Goal: Transaction & Acquisition: Obtain resource

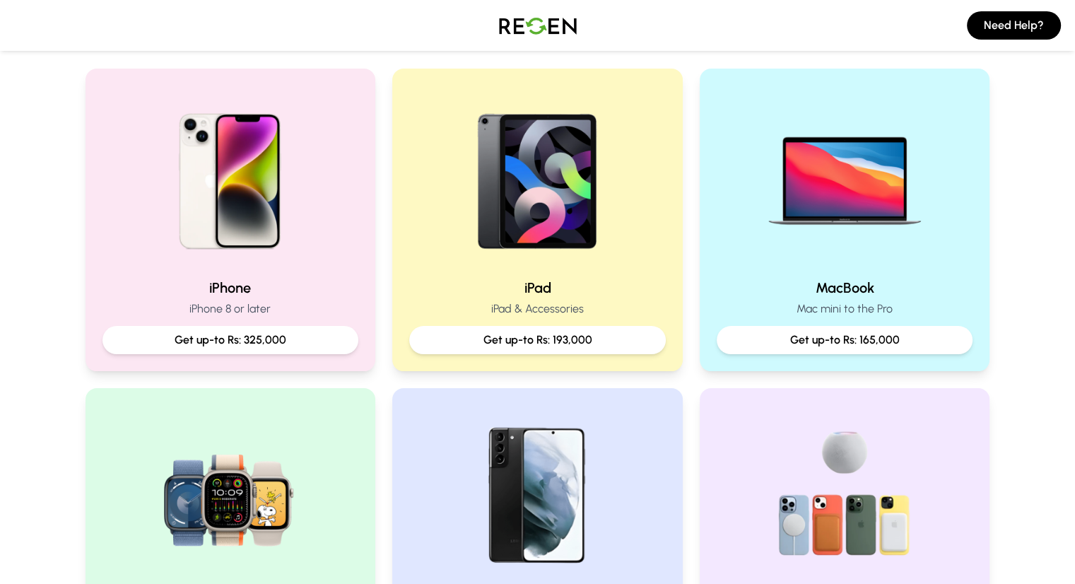
scroll to position [283, 0]
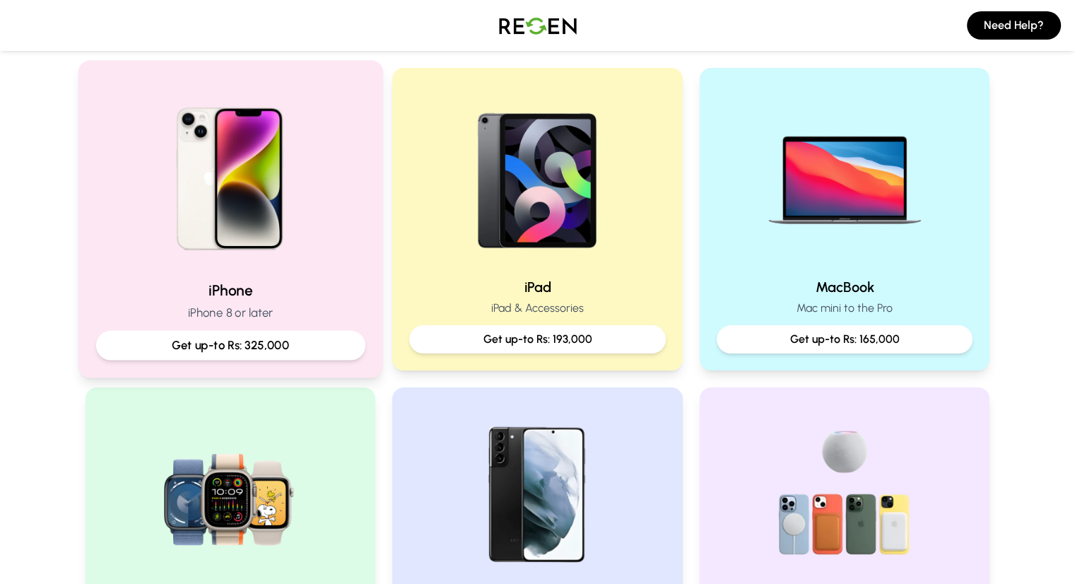
click at [371, 142] on div "iPhone iPhone 8 or later Get up-to Rs: 325,000" at bounding box center [230, 218] width 305 height 317
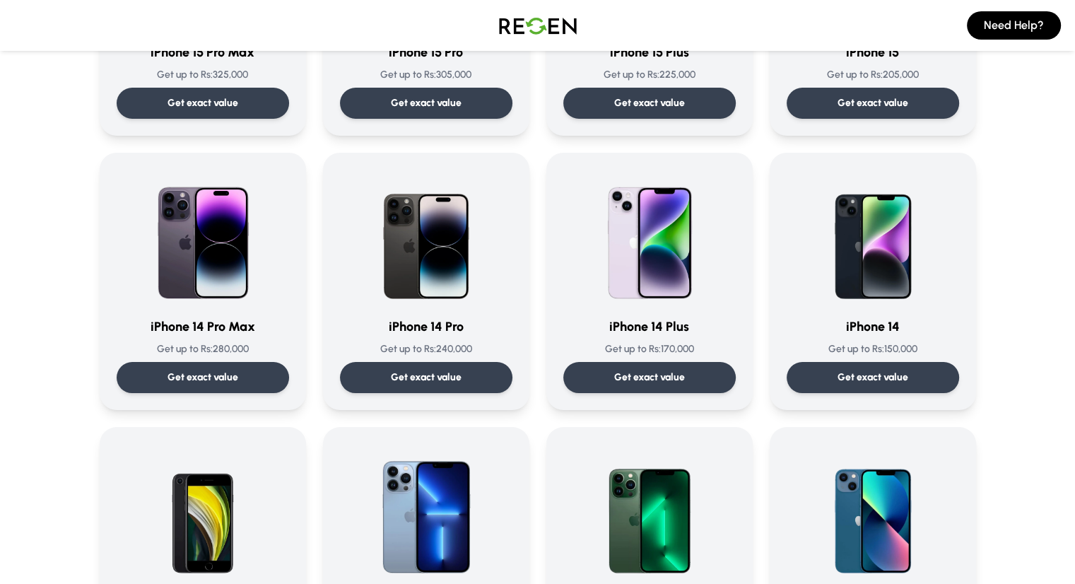
scroll to position [483, 0]
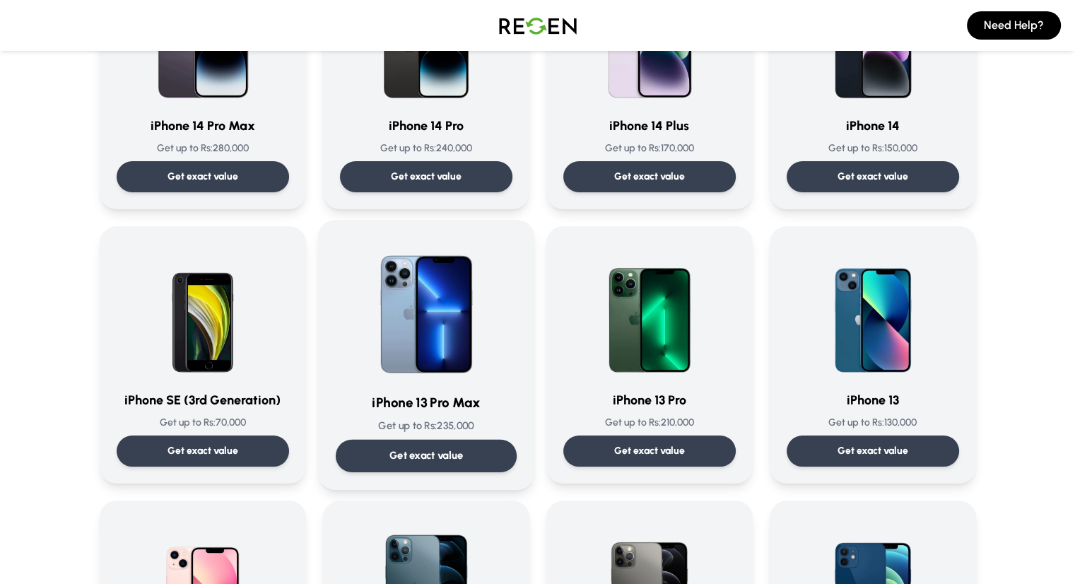
click at [437, 360] on img at bounding box center [426, 308] width 143 height 143
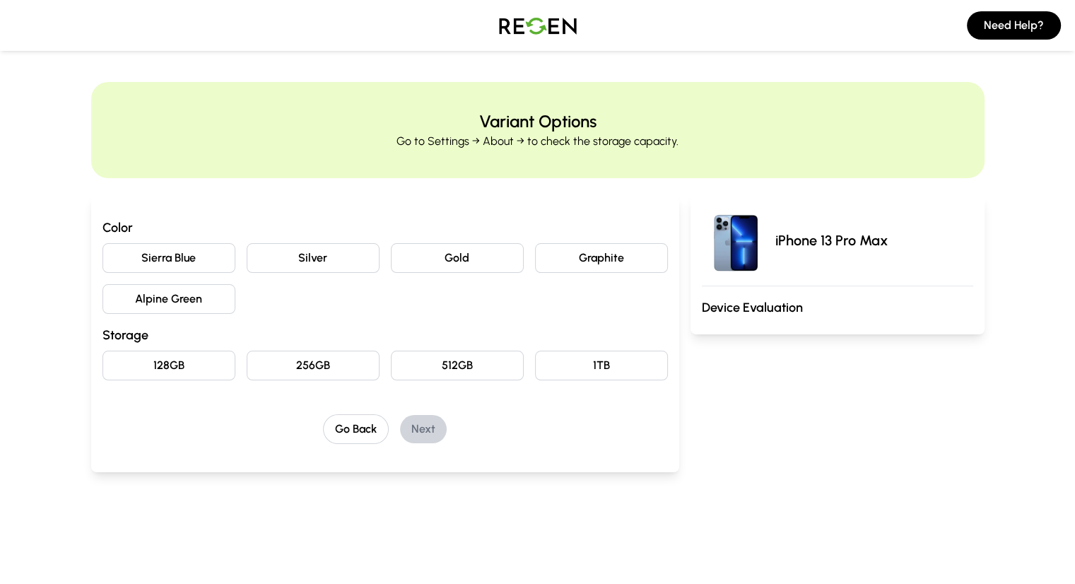
click at [146, 252] on button "Sierra Blue" at bounding box center [168, 258] width 133 height 30
click at [274, 367] on button "256GB" at bounding box center [313, 365] width 133 height 30
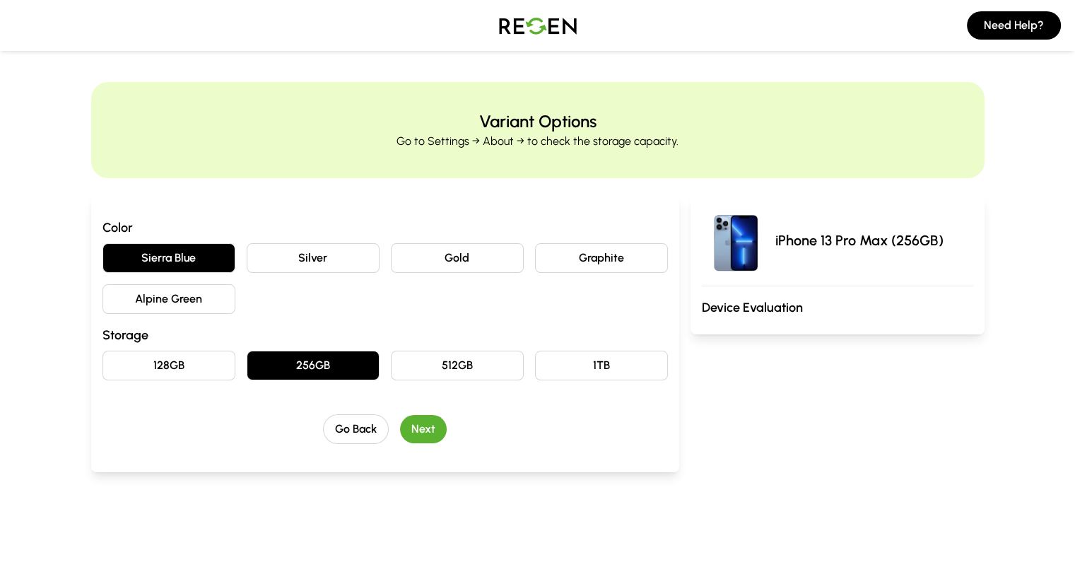
click at [405, 429] on button "Next" at bounding box center [423, 429] width 47 height 28
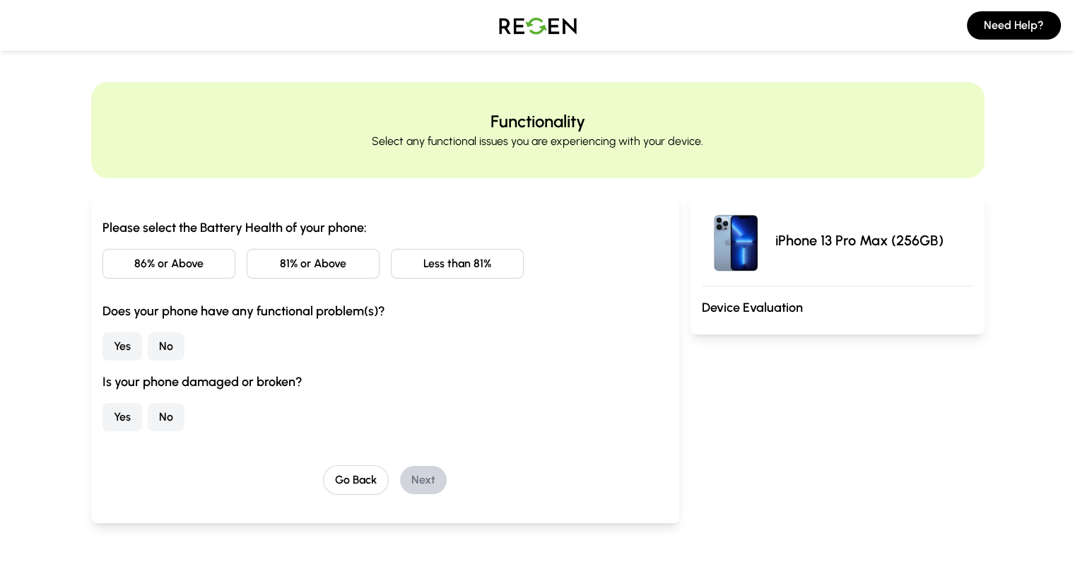
click at [273, 269] on button "81% or Above" at bounding box center [313, 264] width 133 height 30
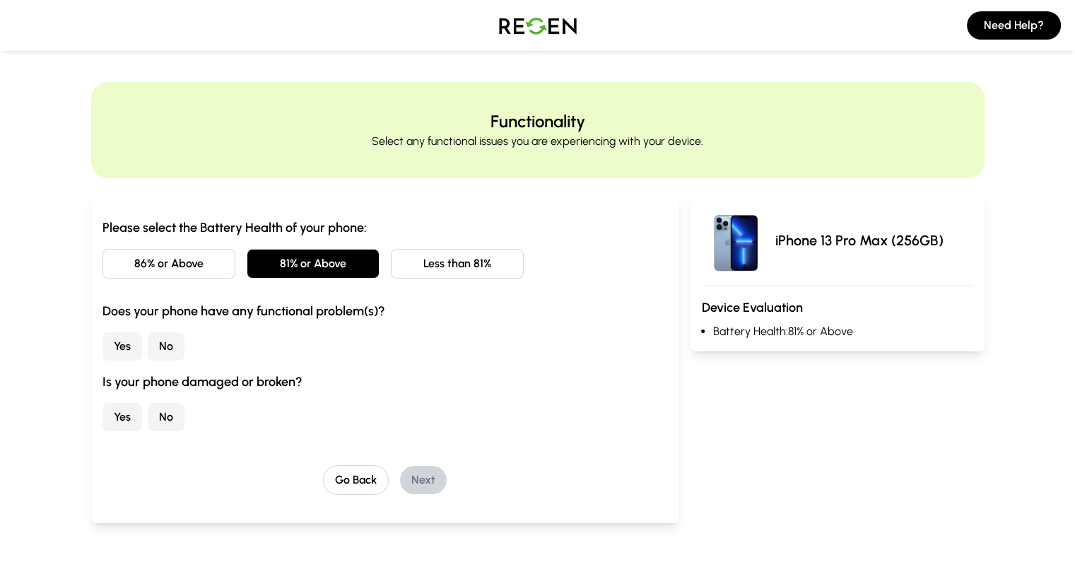
click at [148, 344] on button "No" at bounding box center [166, 346] width 37 height 28
click at [148, 408] on button "No" at bounding box center [166, 417] width 37 height 28
click at [401, 477] on button "Next" at bounding box center [423, 480] width 47 height 28
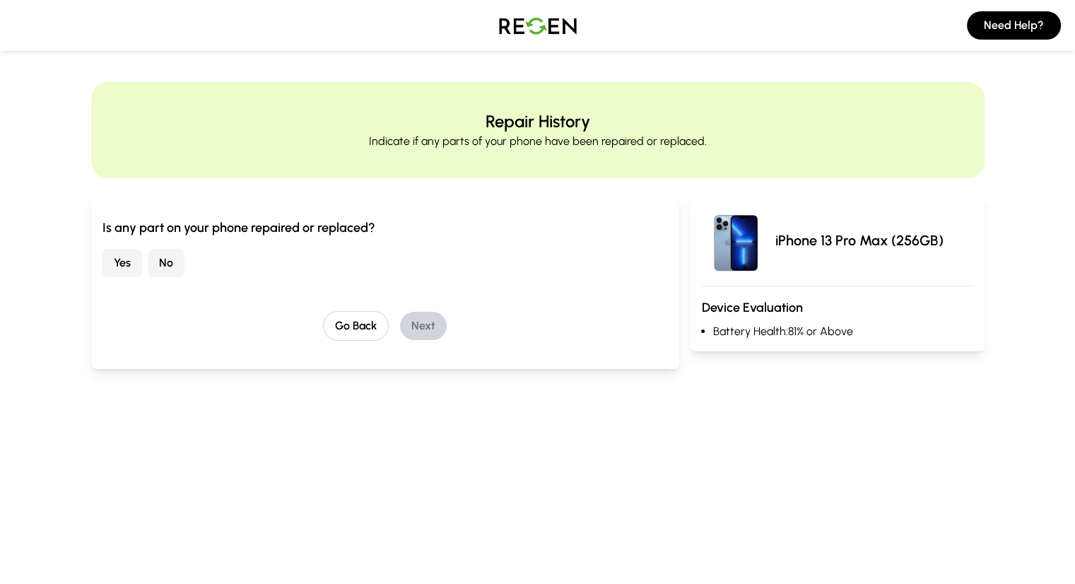
click at [148, 259] on button "No" at bounding box center [166, 263] width 37 height 28
click at [405, 329] on button "Next" at bounding box center [423, 326] width 47 height 28
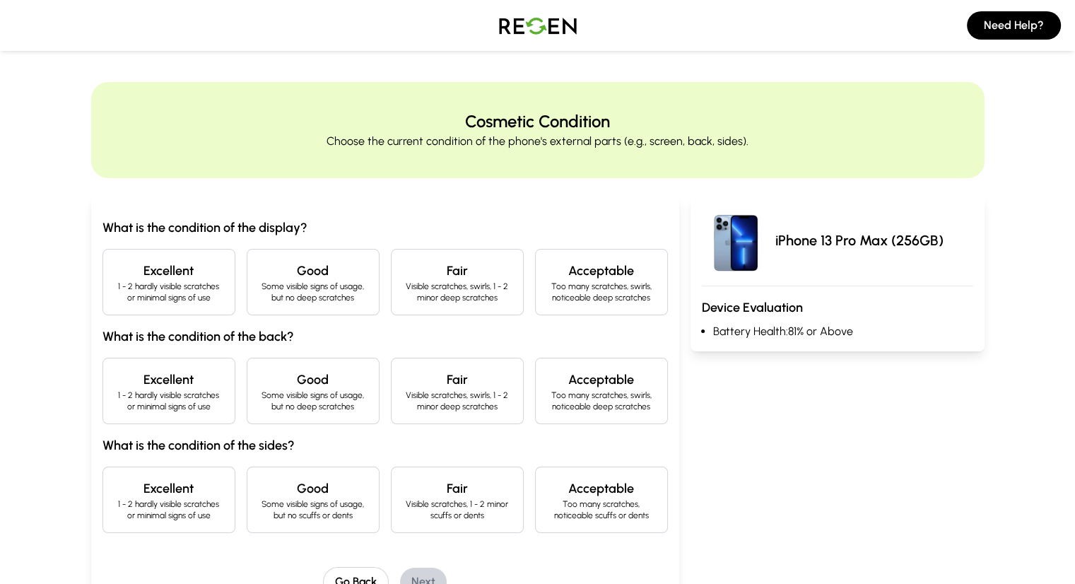
click at [116, 281] on p "1 - 2 hardly visible scratches or minimal signs of use" at bounding box center [168, 292] width 109 height 23
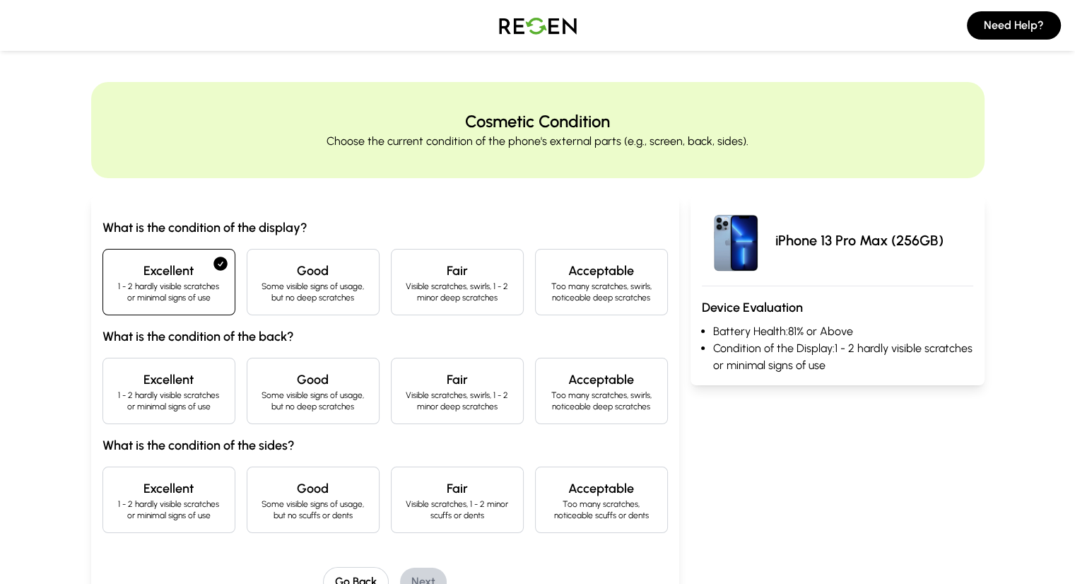
click at [114, 375] on h4 "Excellent" at bounding box center [168, 380] width 109 height 20
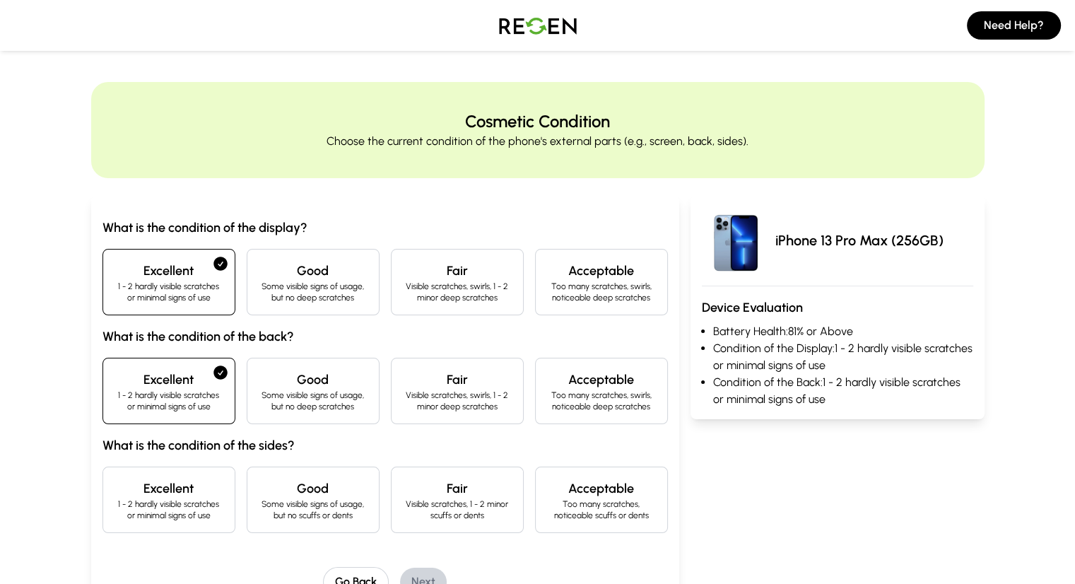
click at [114, 504] on p "1 - 2 hardly visible scratches or minimal signs of use" at bounding box center [168, 509] width 109 height 23
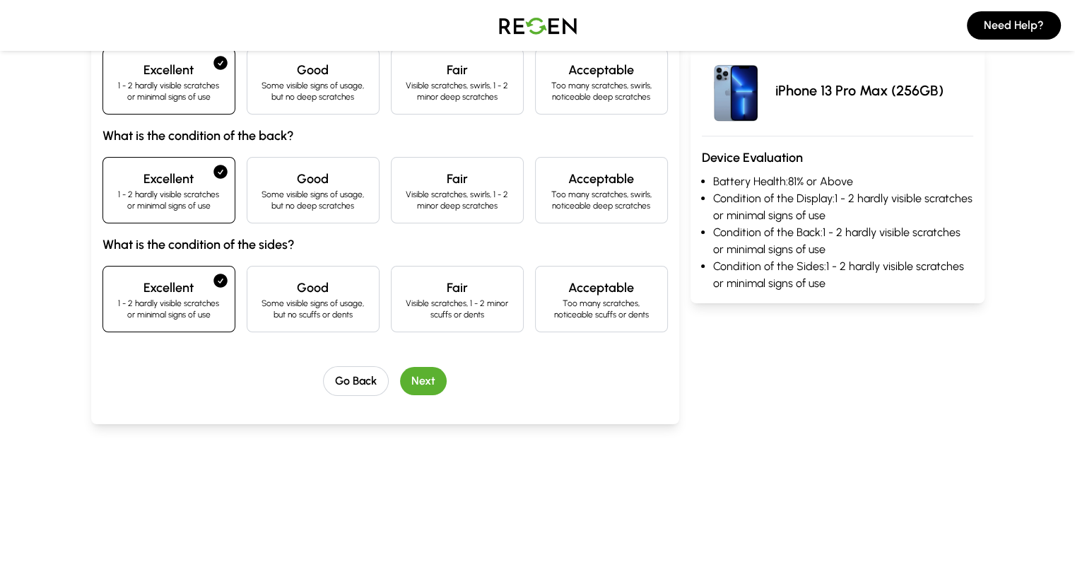
scroll to position [203, 0]
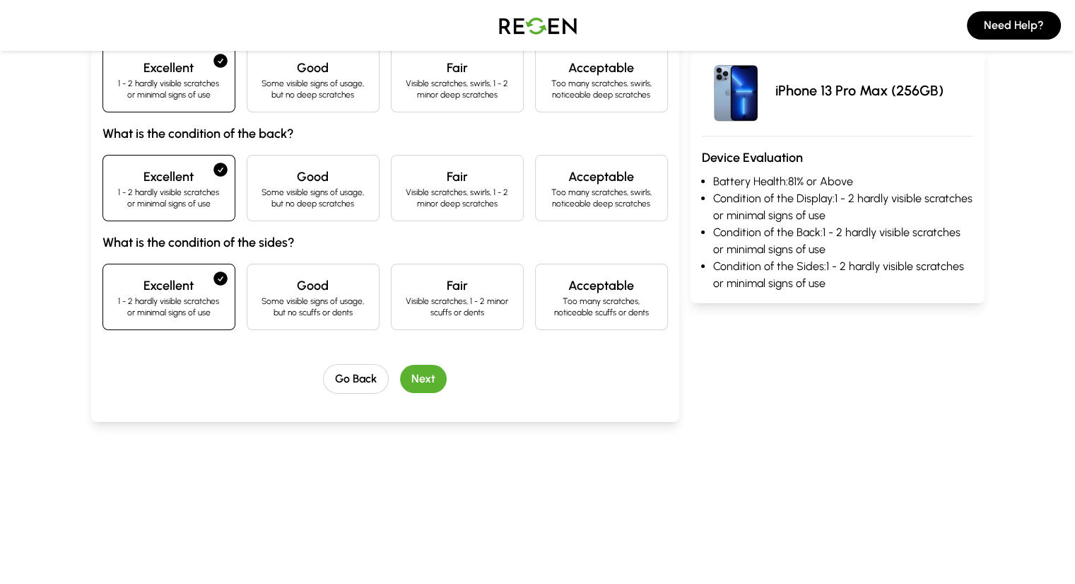
click at [402, 377] on button "Next" at bounding box center [423, 379] width 47 height 28
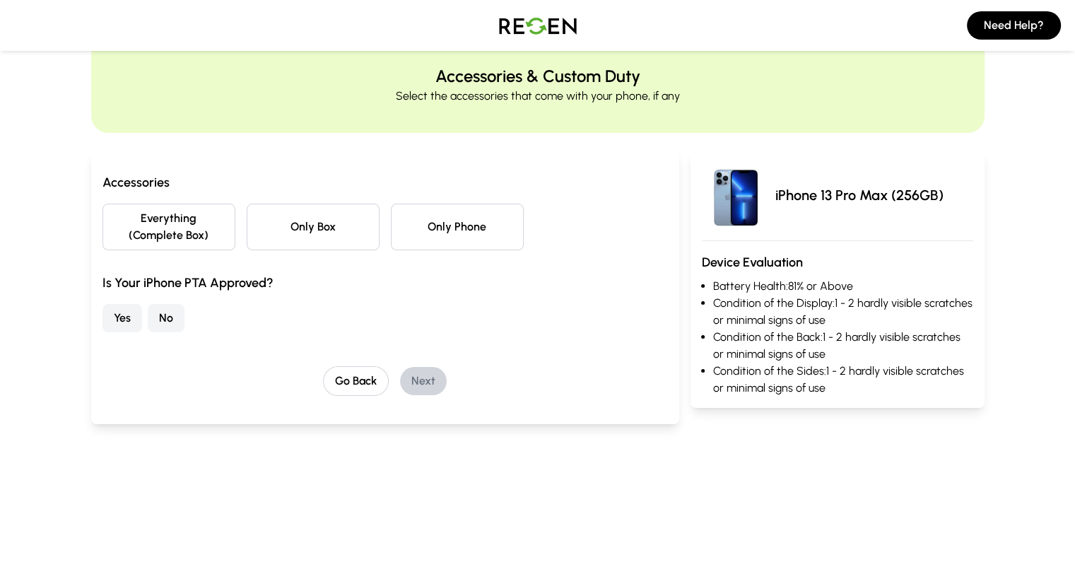
scroll to position [39, 0]
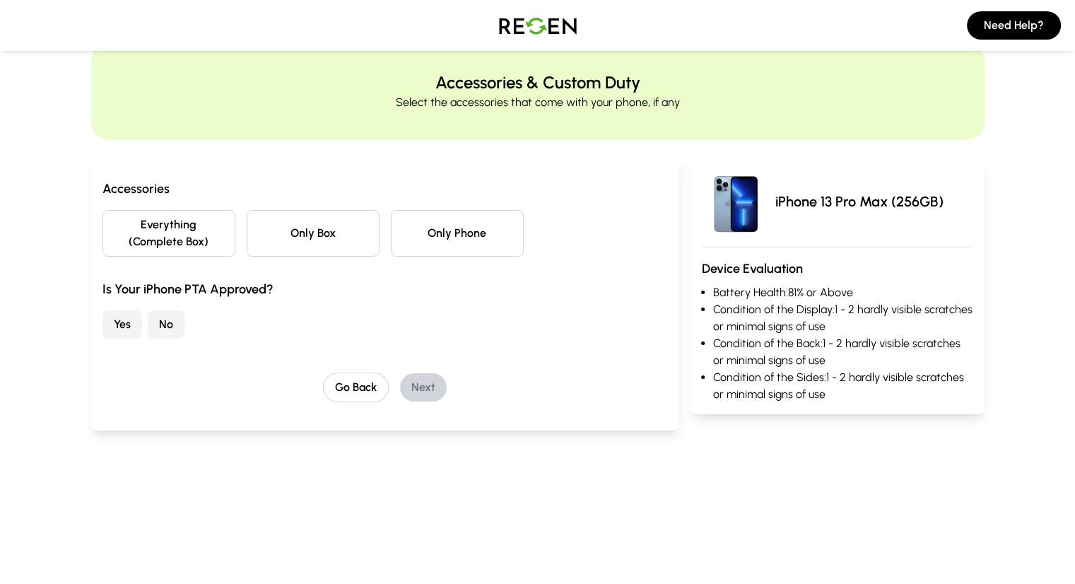
click at [276, 230] on button "Only Box" at bounding box center [313, 233] width 133 height 47
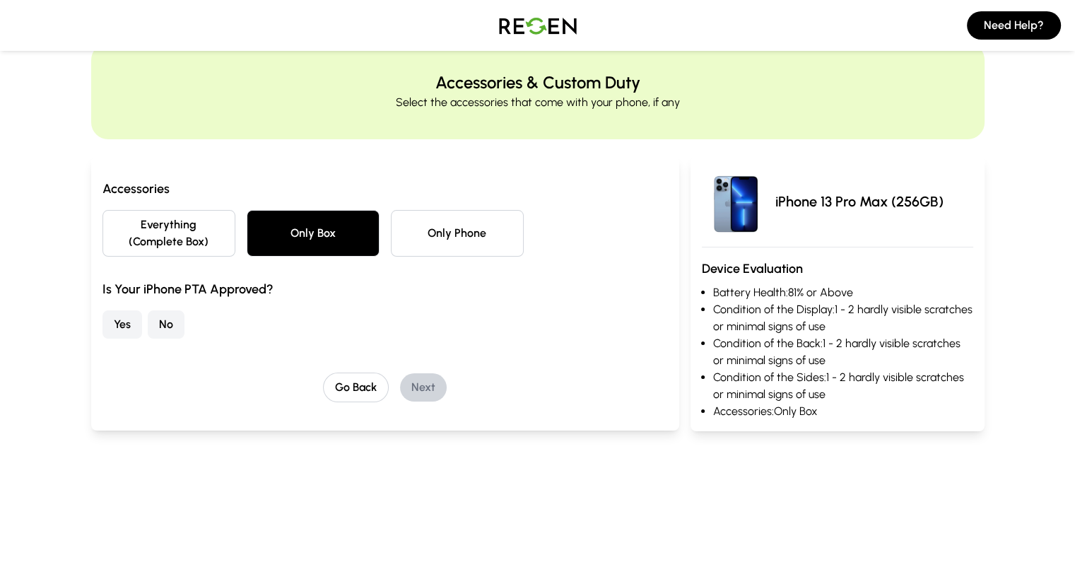
click at [145, 224] on button "Everything (Complete Box)" at bounding box center [168, 233] width 133 height 47
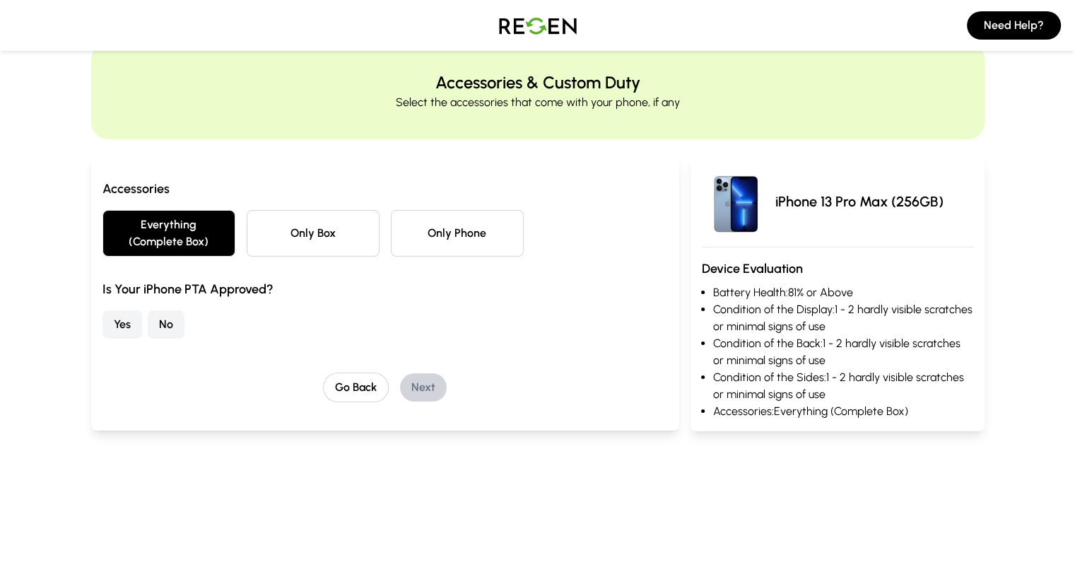
click at [148, 310] on button "No" at bounding box center [166, 324] width 37 height 28
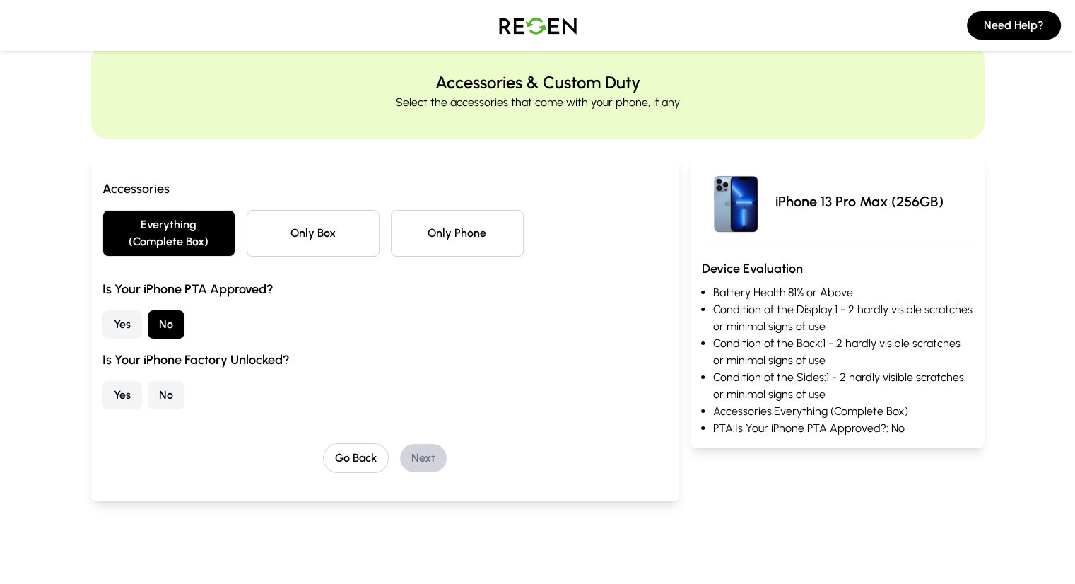
click at [102, 381] on button "Yes" at bounding box center [122, 395] width 40 height 28
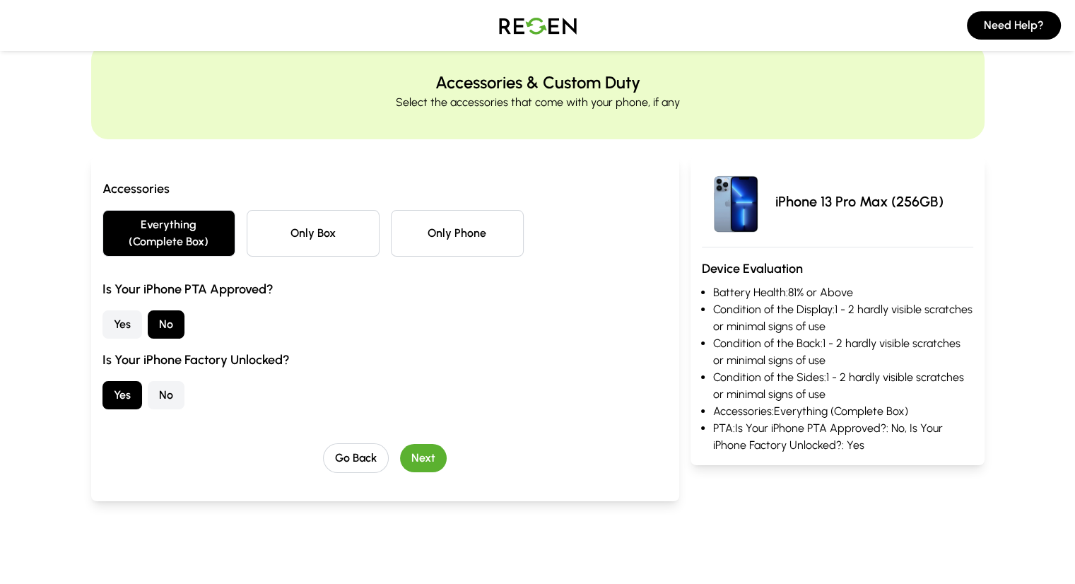
click at [400, 444] on button "Next" at bounding box center [423, 458] width 47 height 28
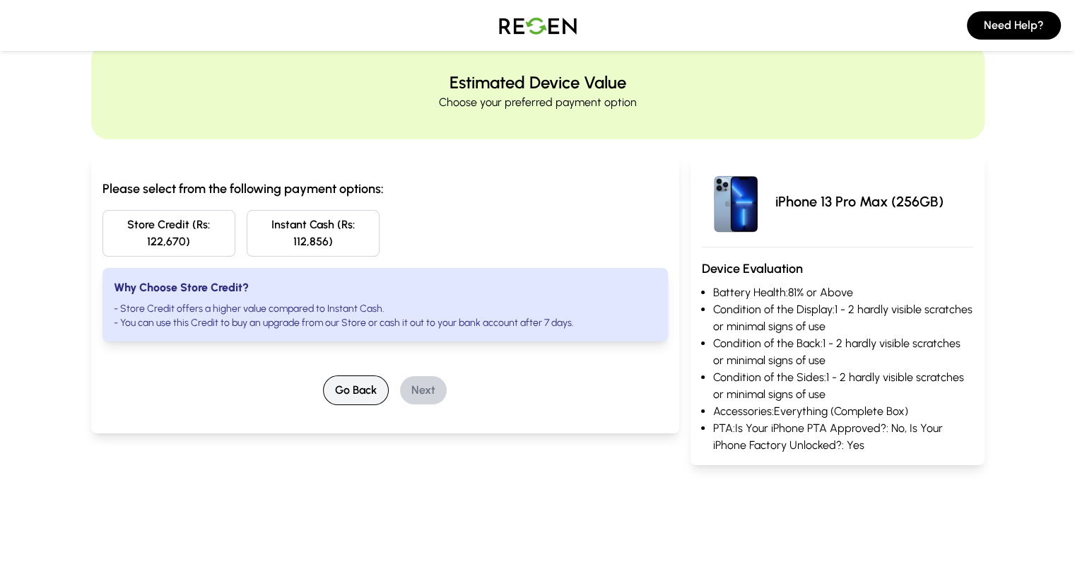
click at [346, 375] on button "Go Back" at bounding box center [356, 390] width 66 height 30
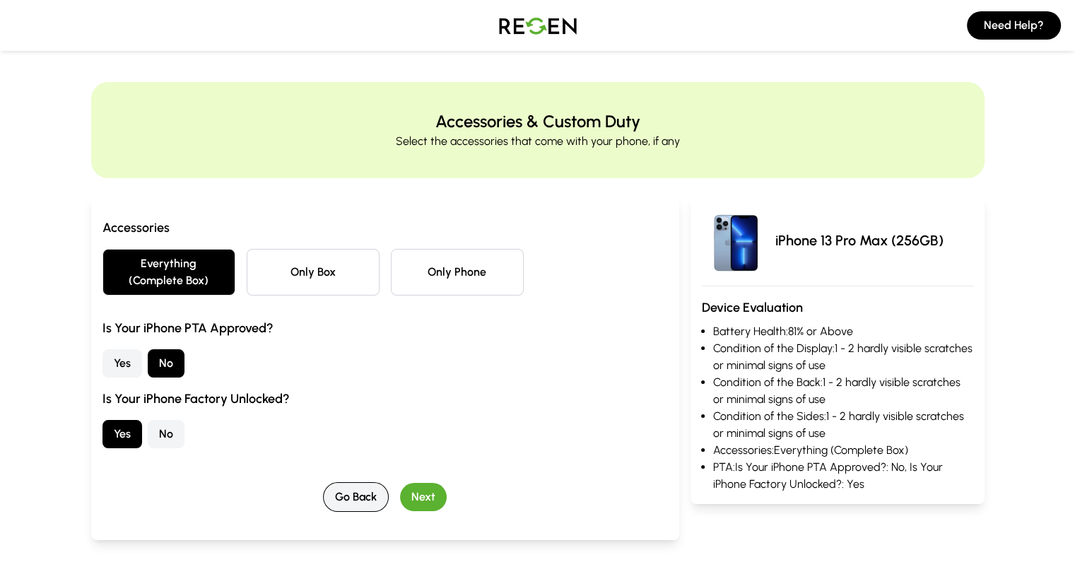
scroll to position [0, 0]
click at [338, 482] on button "Go Back" at bounding box center [356, 497] width 66 height 30
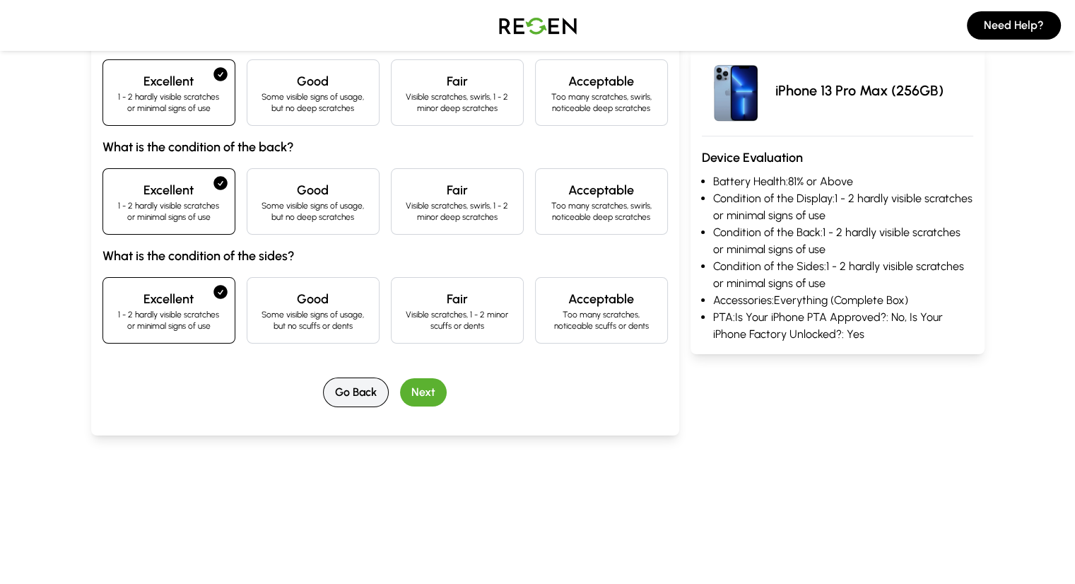
click at [333, 391] on button "Go Back" at bounding box center [356, 392] width 66 height 30
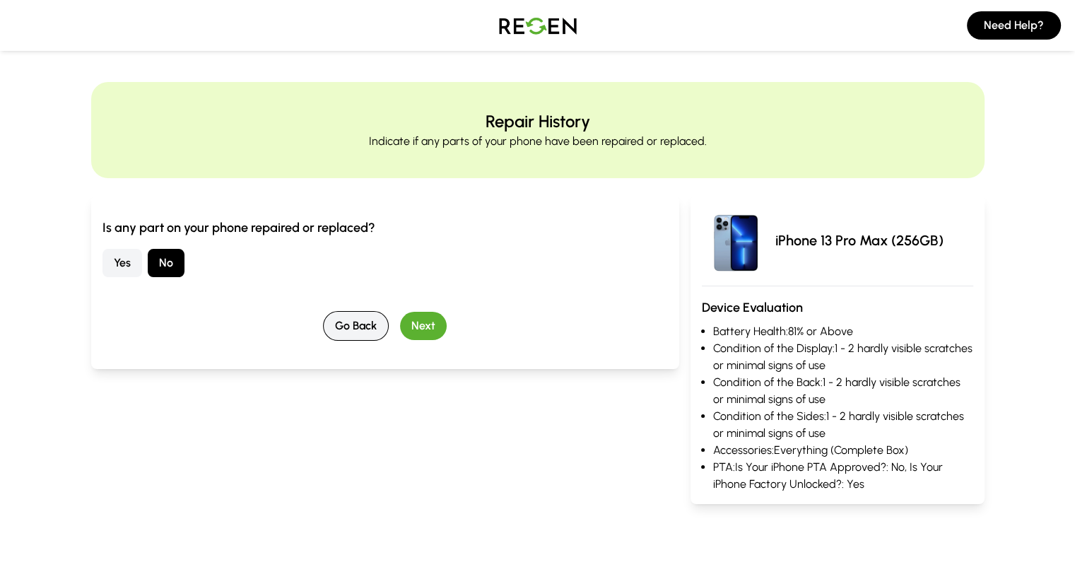
click at [323, 328] on button "Go Back" at bounding box center [356, 326] width 66 height 30
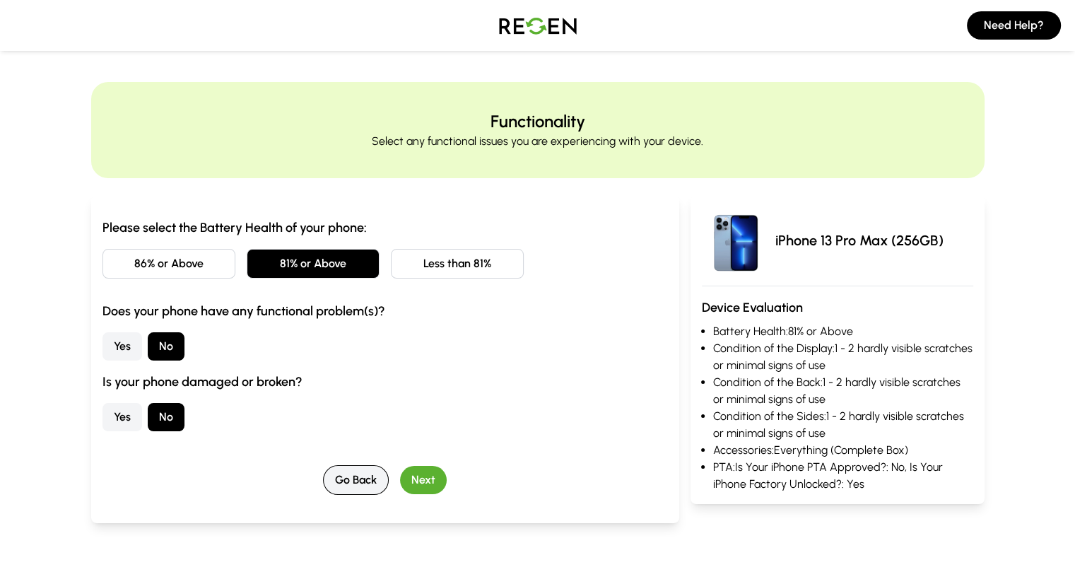
click at [332, 483] on button "Go Back" at bounding box center [356, 480] width 66 height 30
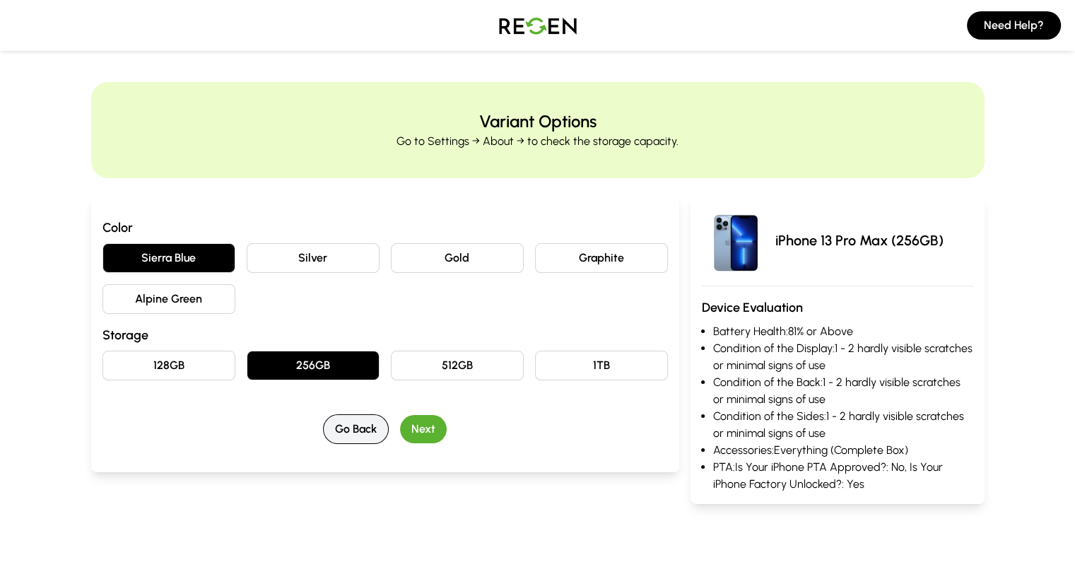
click at [329, 430] on button "Go Back" at bounding box center [356, 429] width 66 height 30
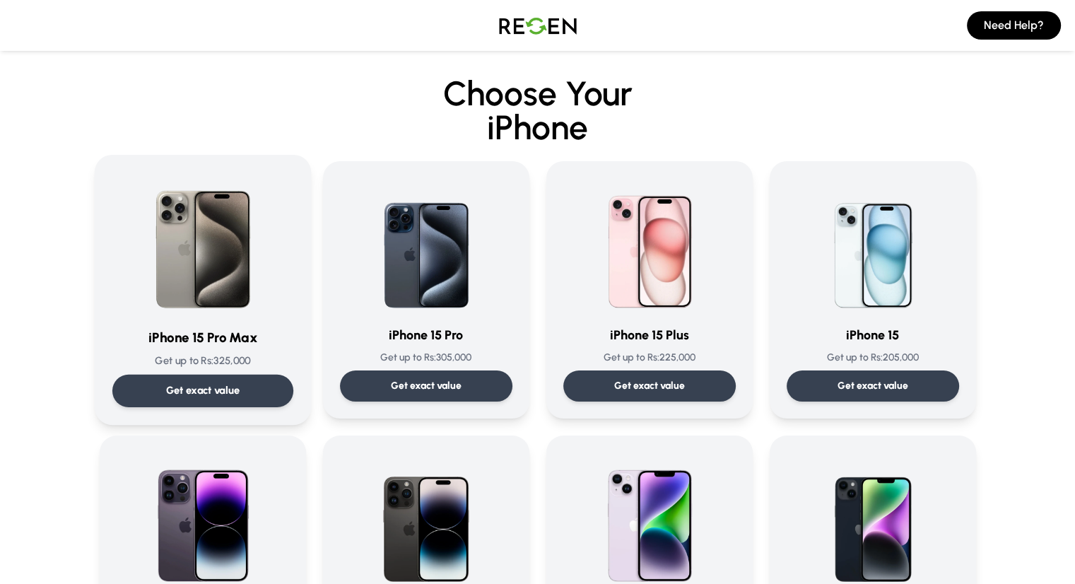
click at [243, 304] on img at bounding box center [202, 243] width 143 height 143
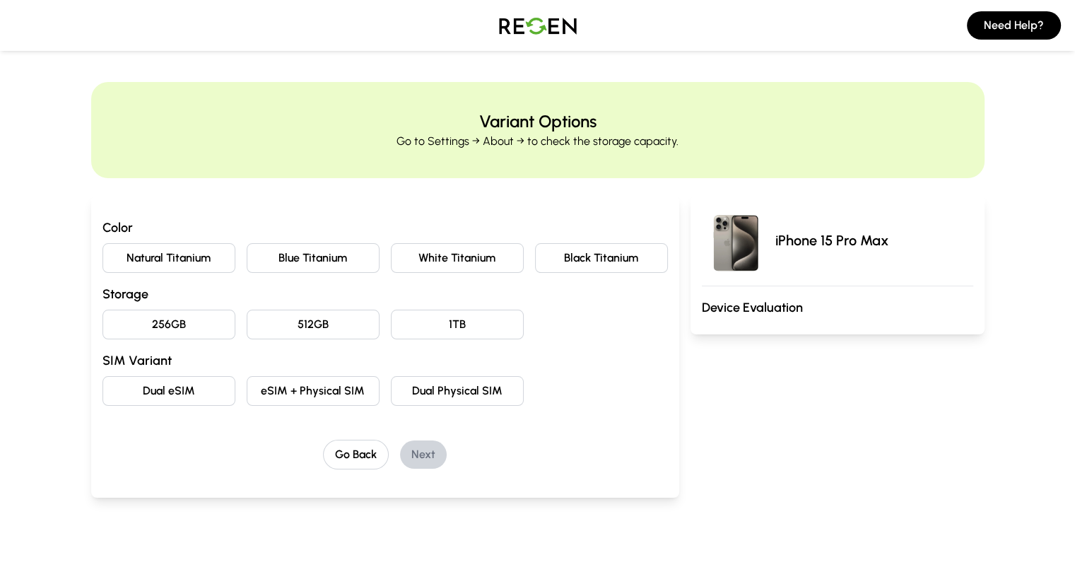
click at [151, 259] on button "Natural Titanium" at bounding box center [168, 258] width 133 height 30
click at [129, 317] on button "256GB" at bounding box center [168, 324] width 133 height 30
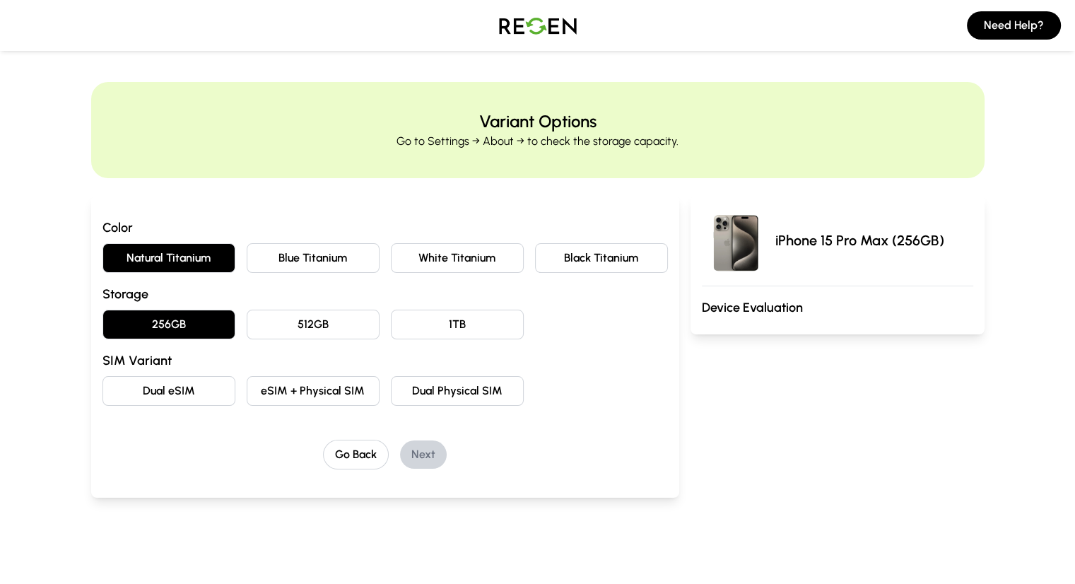
click at [116, 386] on button "Dual eSIM" at bounding box center [168, 391] width 133 height 30
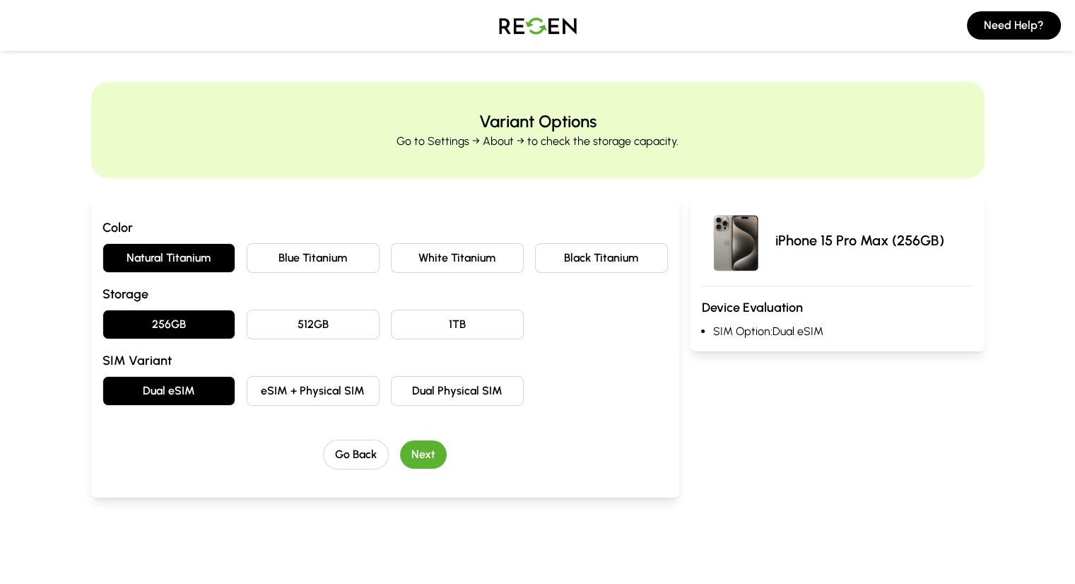
click at [400, 456] on button "Next" at bounding box center [423, 454] width 47 height 28
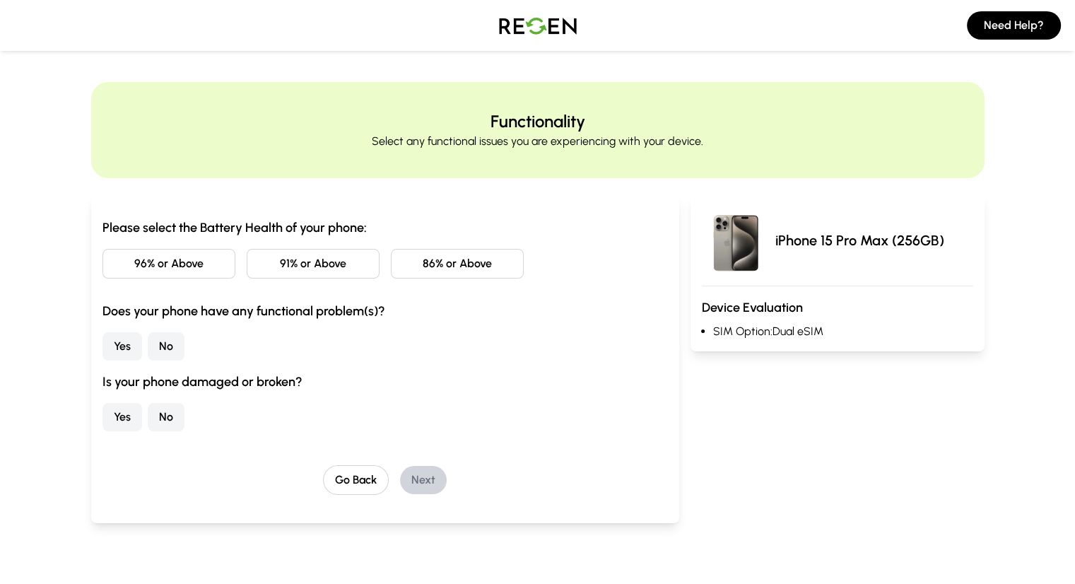
click at [430, 274] on button "86% or Above" at bounding box center [457, 264] width 133 height 30
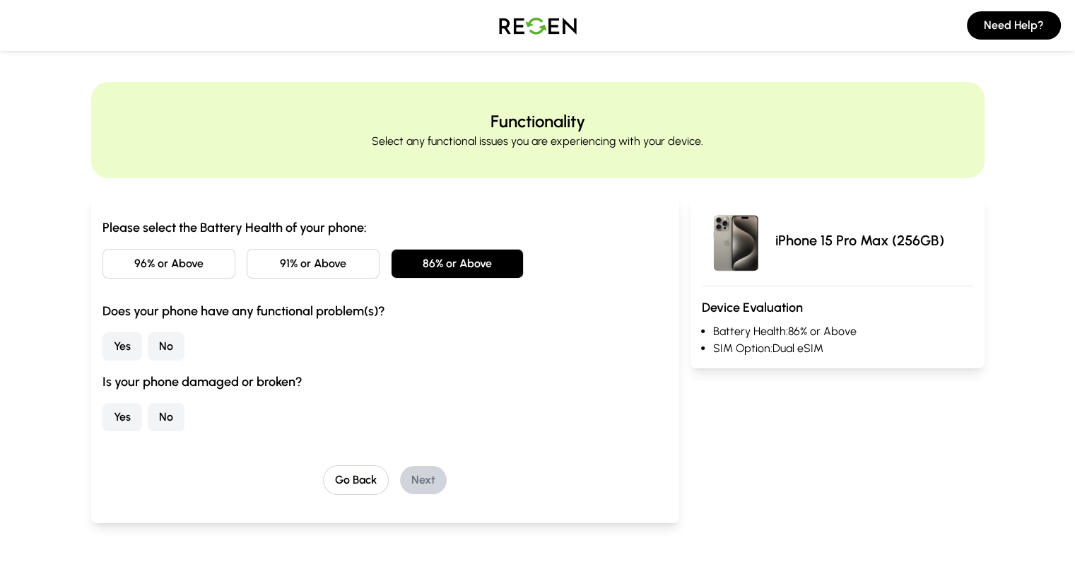
click at [148, 348] on button "No" at bounding box center [166, 346] width 37 height 28
click at [148, 414] on button "No" at bounding box center [166, 417] width 37 height 28
click at [400, 471] on button "Next" at bounding box center [423, 480] width 47 height 28
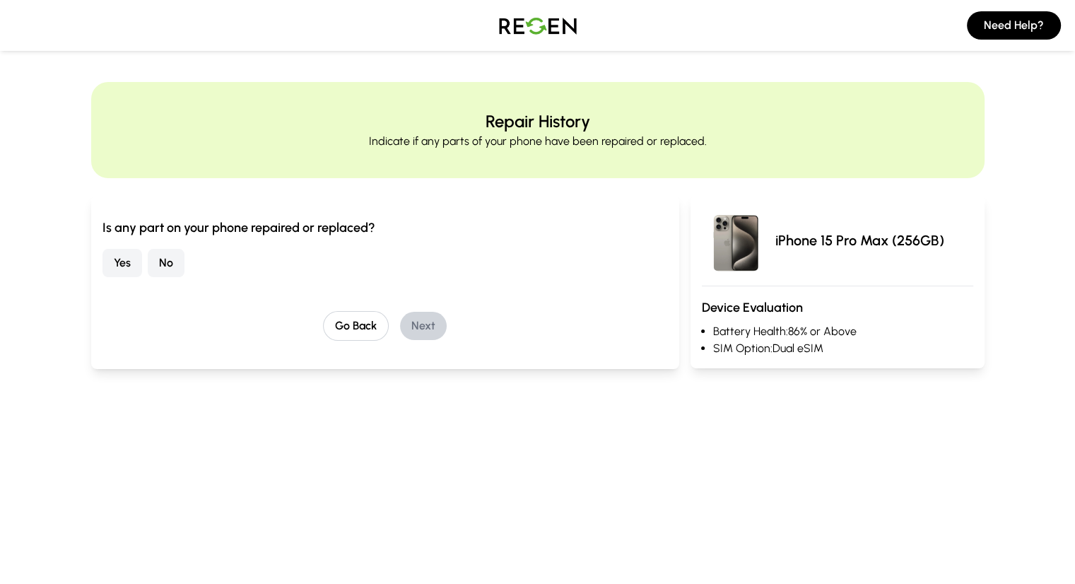
click at [148, 266] on button "No" at bounding box center [166, 263] width 37 height 28
click at [400, 326] on button "Next" at bounding box center [423, 326] width 47 height 28
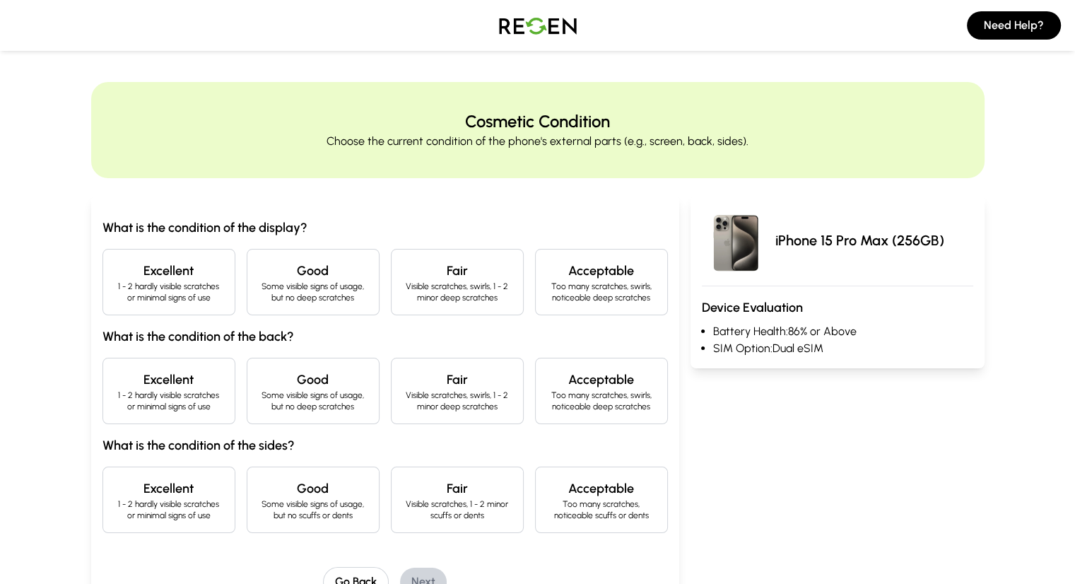
click at [150, 286] on p "1 - 2 hardly visible scratches or minimal signs of use" at bounding box center [168, 292] width 109 height 23
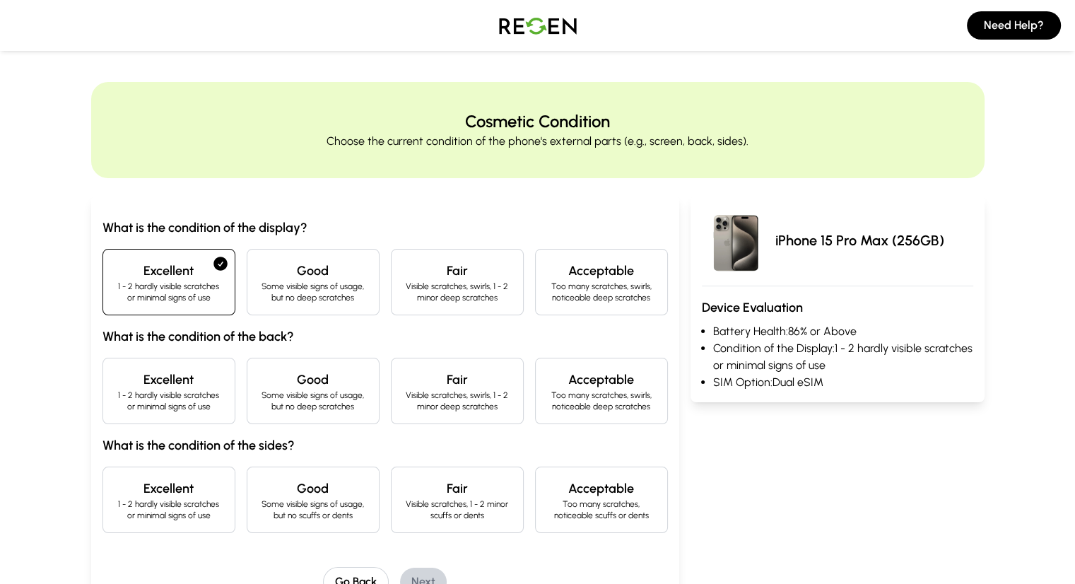
click at [138, 370] on h4 "Excellent" at bounding box center [168, 380] width 109 height 20
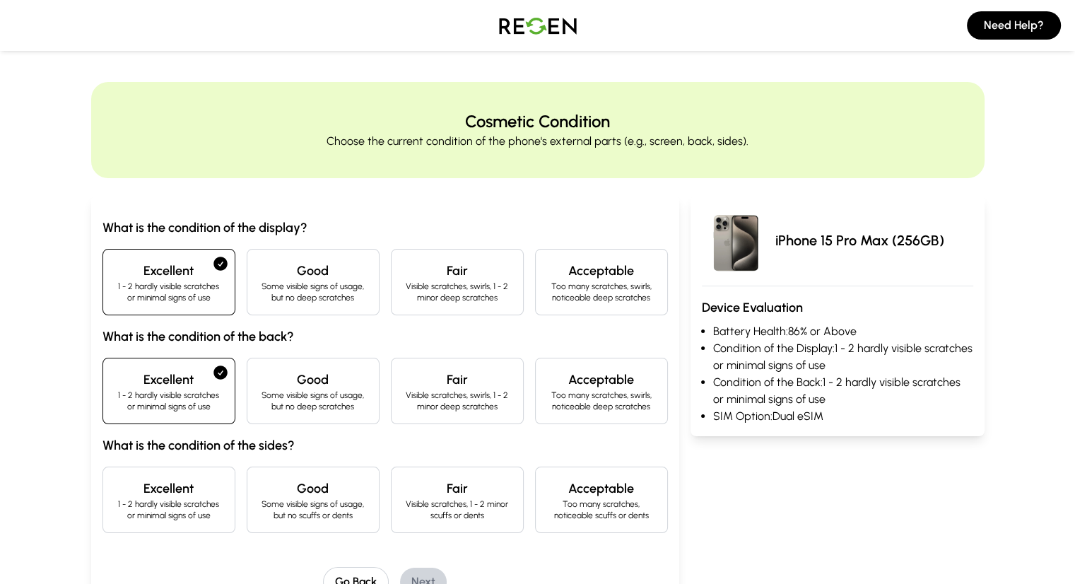
click at [127, 480] on h4 "Excellent" at bounding box center [168, 488] width 109 height 20
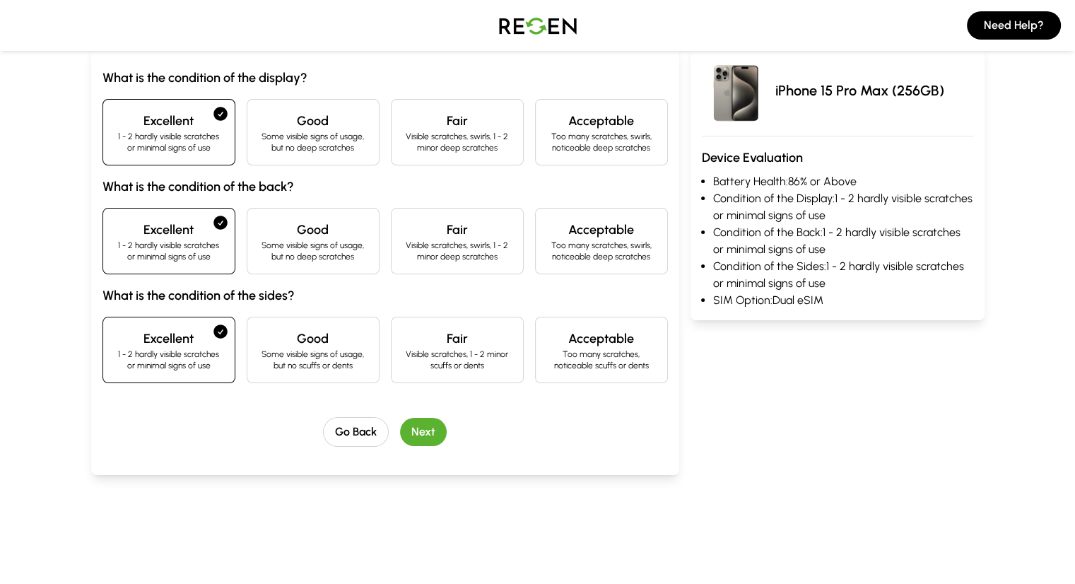
scroll to position [151, 0]
click at [403, 424] on button "Next" at bounding box center [423, 430] width 47 height 28
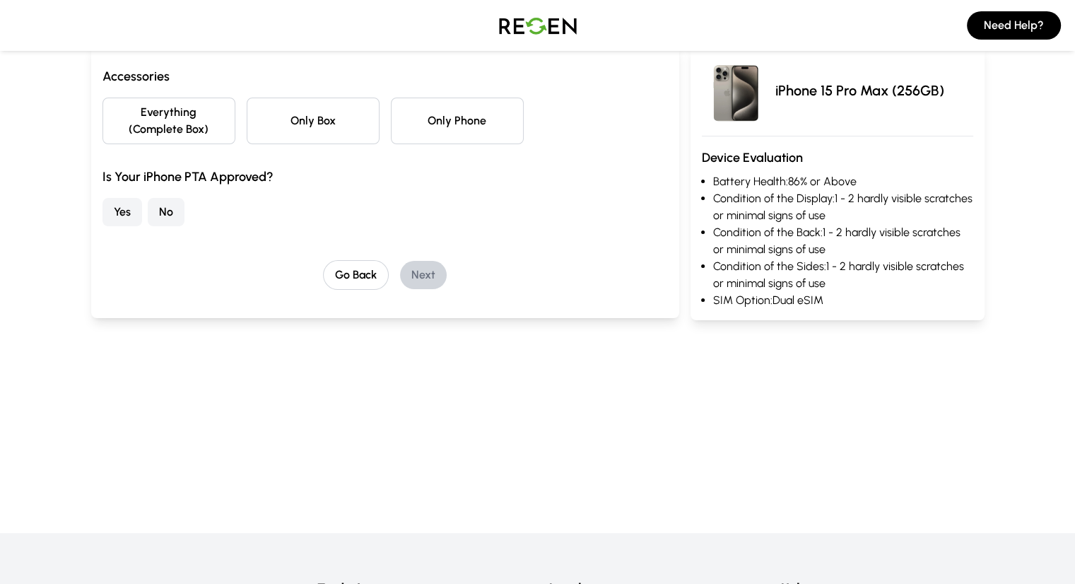
click at [148, 199] on button "No" at bounding box center [166, 212] width 37 height 28
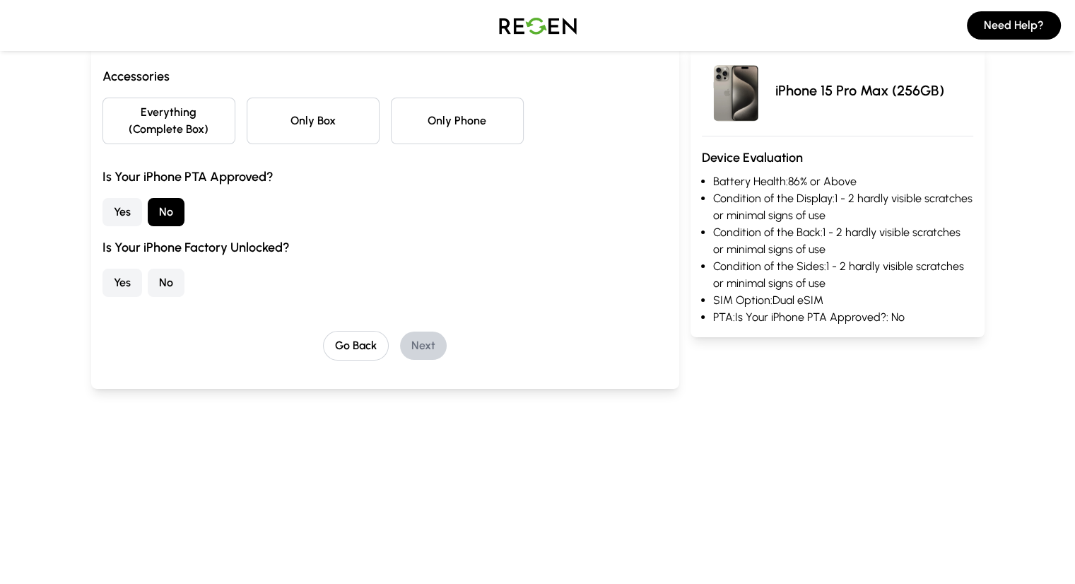
click at [256, 119] on button "Only Box" at bounding box center [313, 121] width 133 height 47
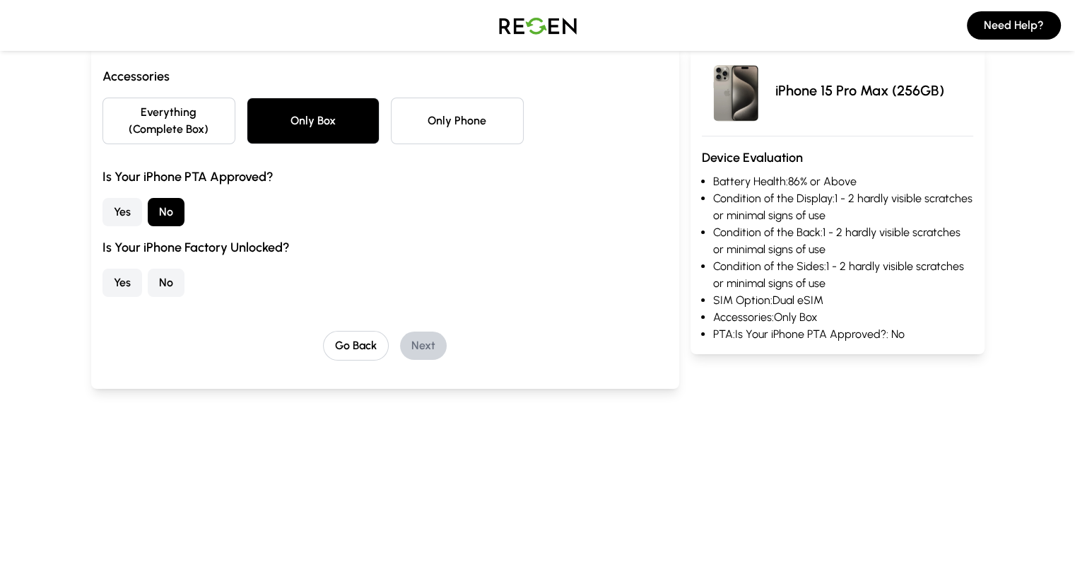
click at [102, 268] on button "Yes" at bounding box center [122, 282] width 40 height 28
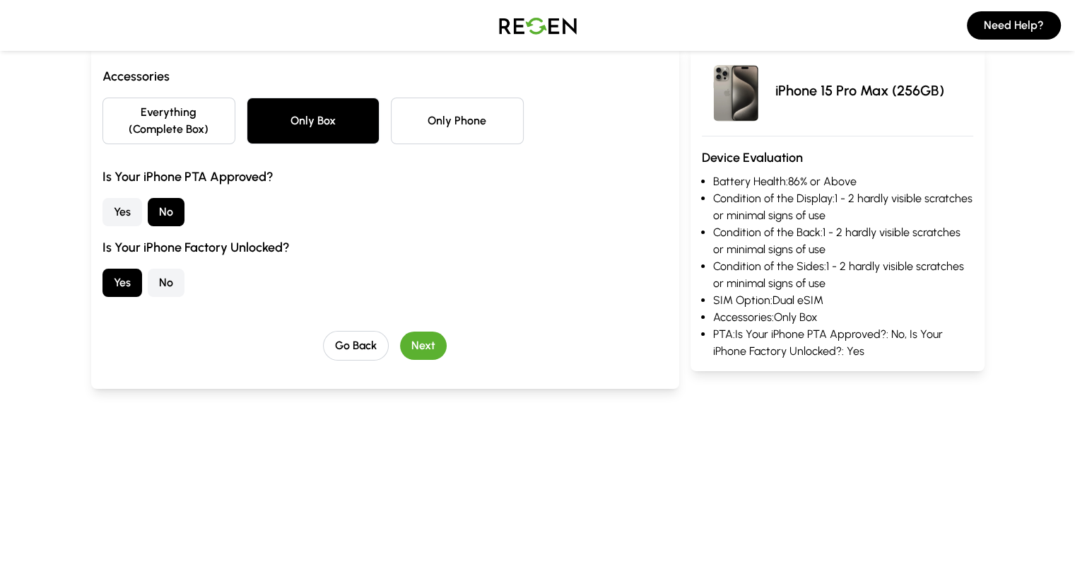
click at [400, 331] on button "Next" at bounding box center [423, 345] width 47 height 28
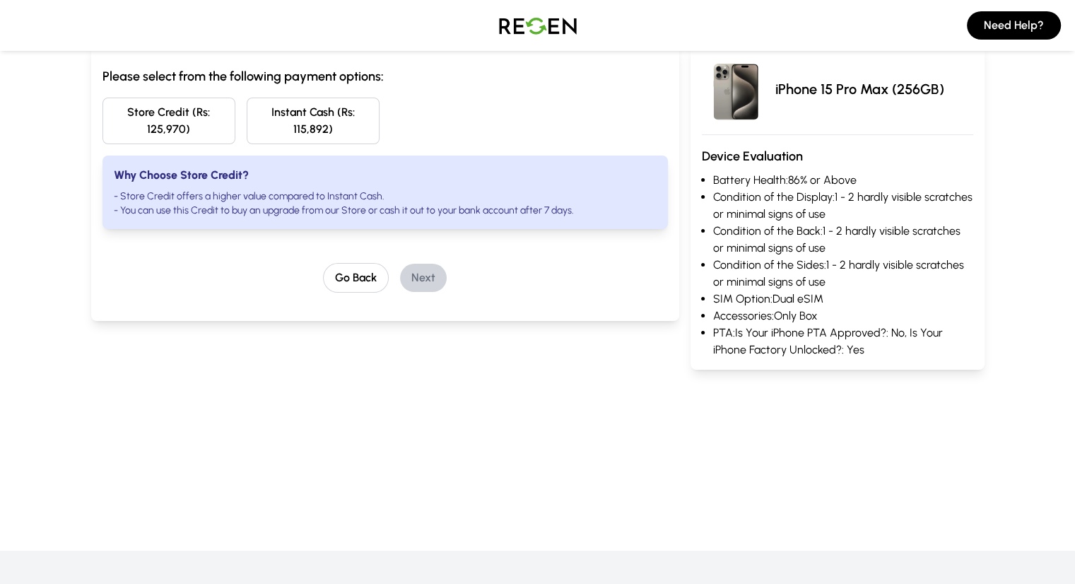
scroll to position [0, 0]
